Goal: Information Seeking & Learning: Learn about a topic

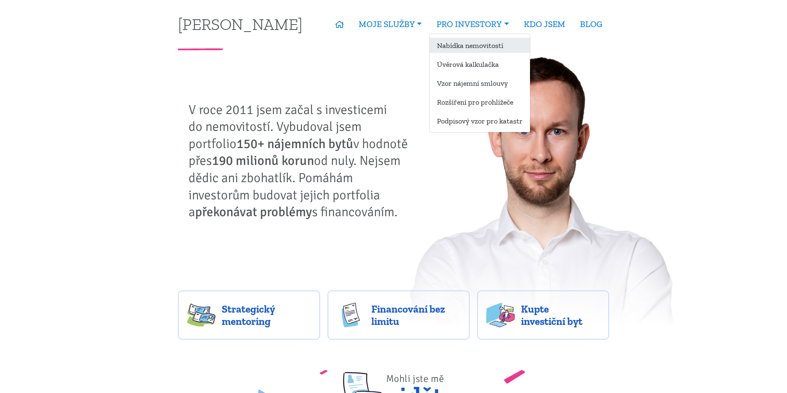
click at [460, 46] on link "Nabídka nemovitostí" at bounding box center [480, 45] width 100 height 15
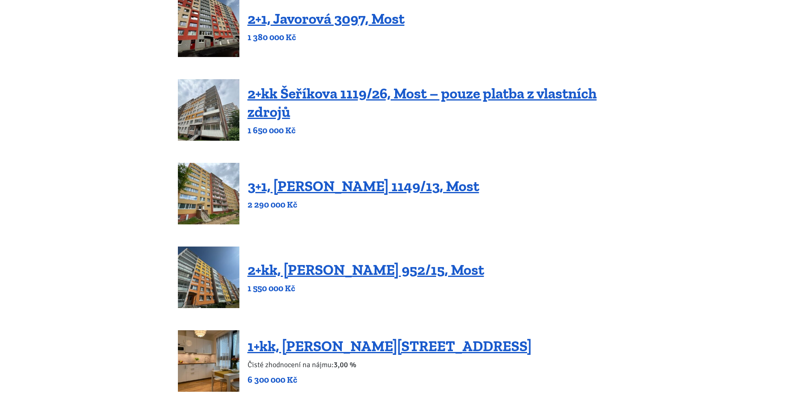
scroll to position [395, 0]
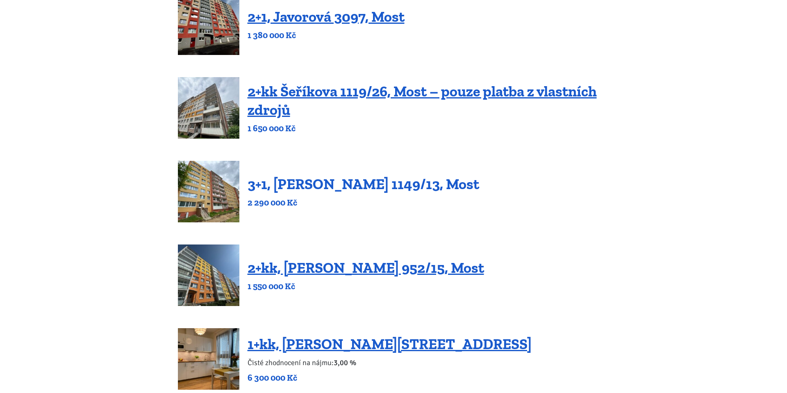
click at [374, 184] on link "3+1, [PERSON_NAME] 1149/13, Most" at bounding box center [364, 184] width 232 height 18
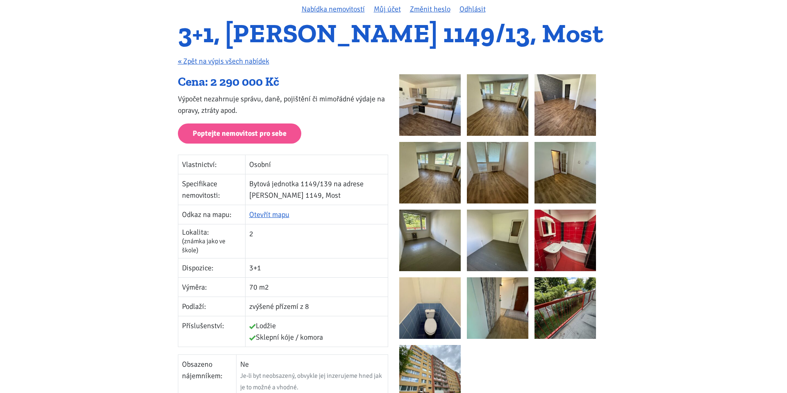
scroll to position [7, 0]
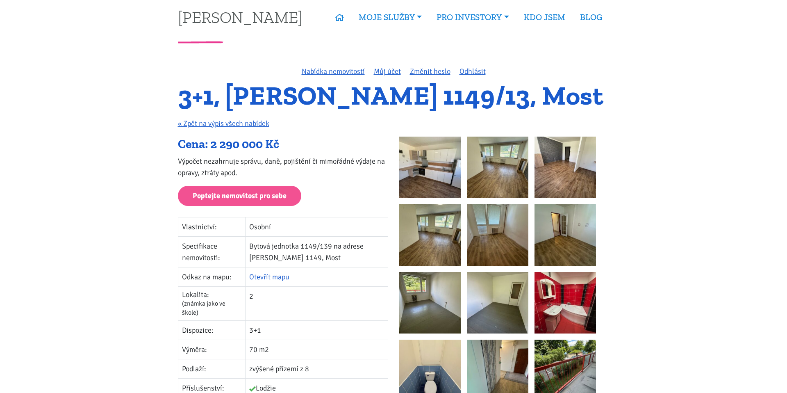
click at [443, 166] on img at bounding box center [430, 168] width 62 height 62
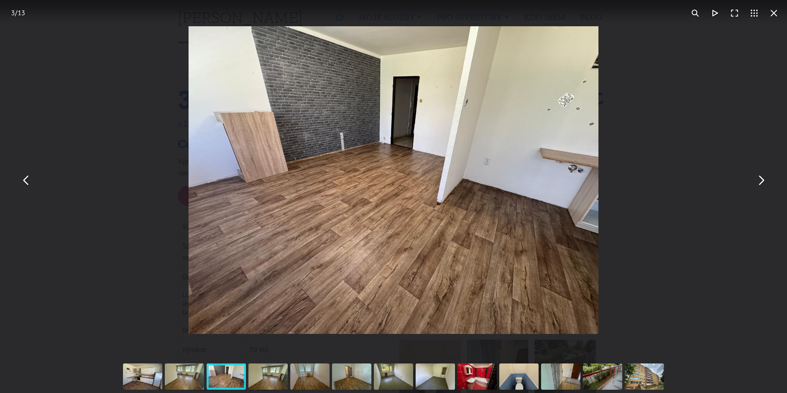
click at [777, 9] on button "You can close this modal content with the ESC key" at bounding box center [774, 13] width 20 height 20
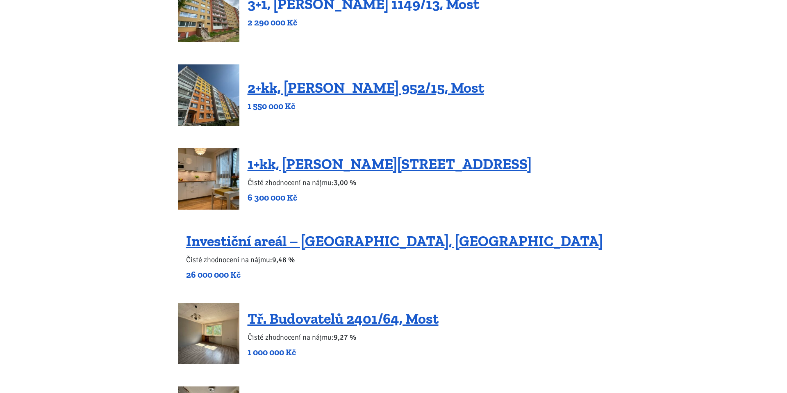
scroll to position [430, 0]
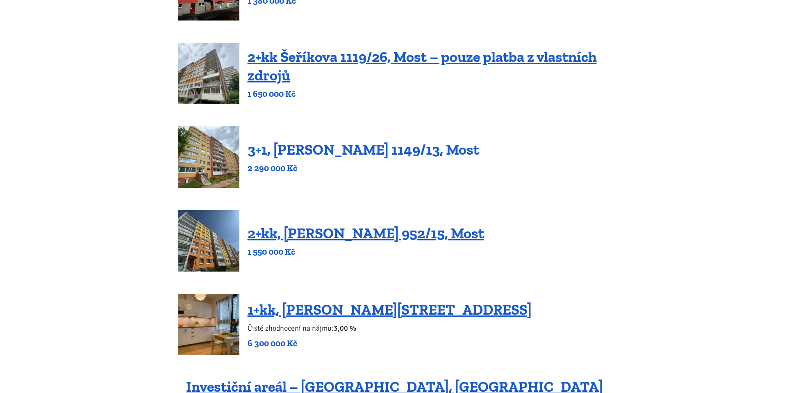
click at [348, 145] on link "3+1, [PERSON_NAME] 1149/13, Most" at bounding box center [364, 150] width 232 height 18
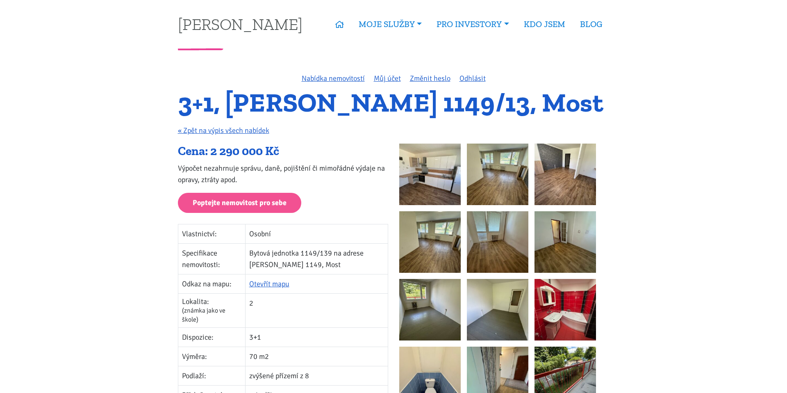
scroll to position [149, 0]
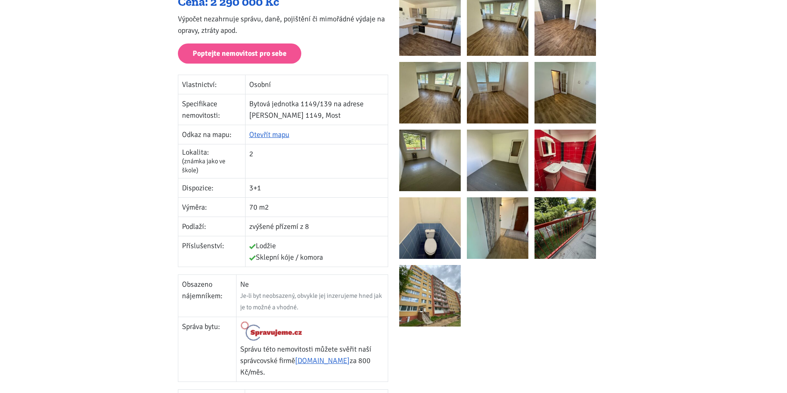
click at [421, 273] on img at bounding box center [430, 296] width 62 height 62
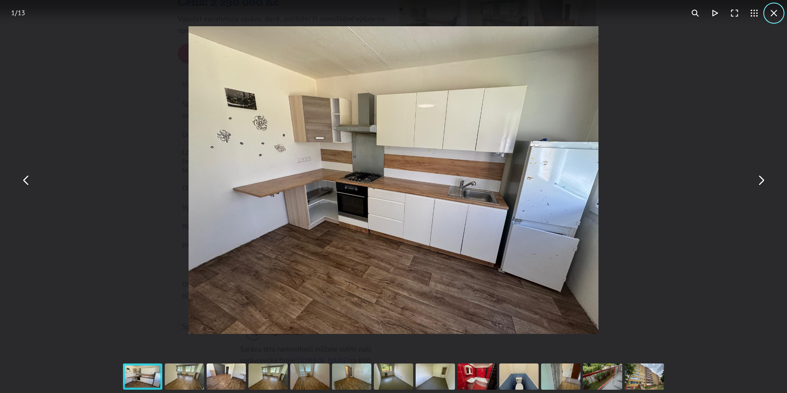
click at [775, 7] on button "You can close this modal content with the ESC key" at bounding box center [774, 13] width 20 height 20
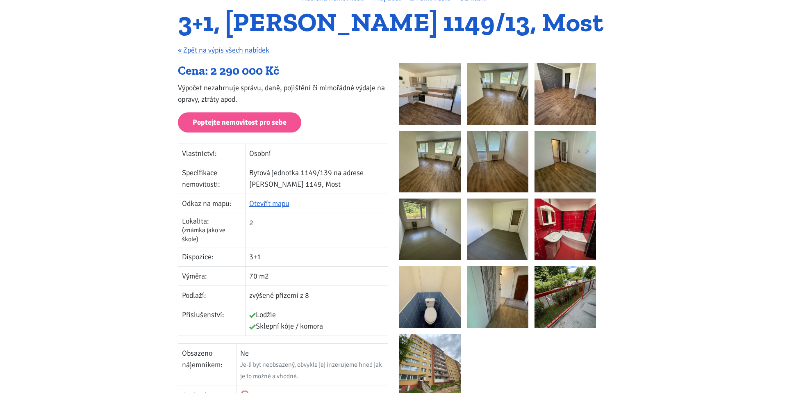
scroll to position [52, 0]
